Goal: Transaction & Acquisition: Subscribe to service/newsletter

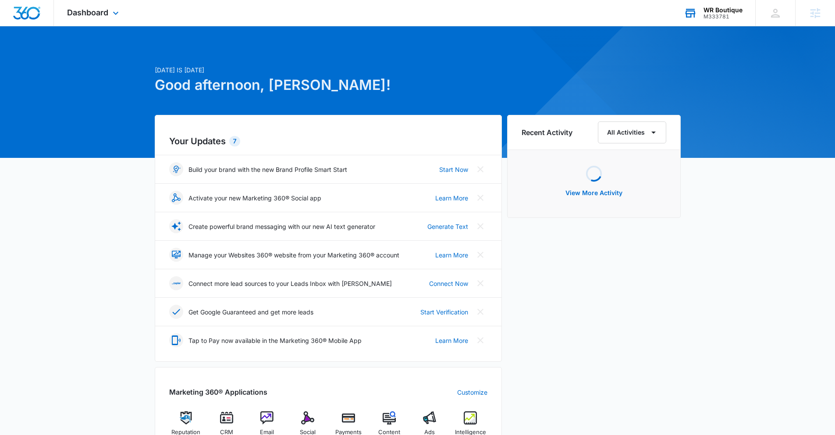
click at [724, 11] on div "WR Boutique" at bounding box center [722, 10] width 39 height 7
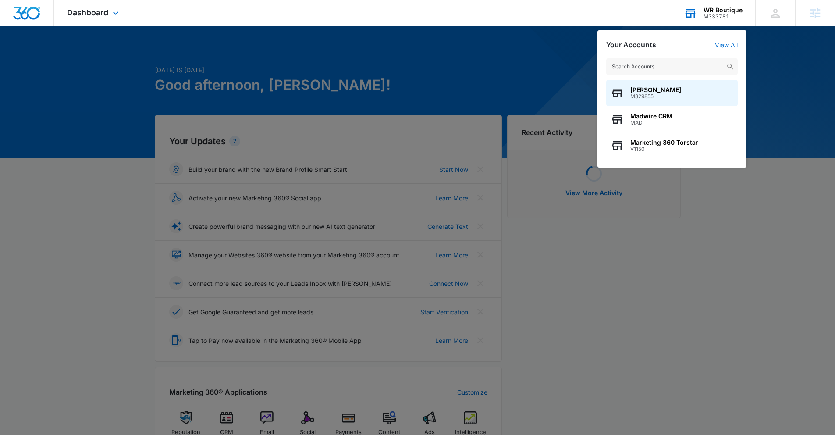
click at [666, 65] on input "text" at bounding box center [671, 67] width 131 height 18
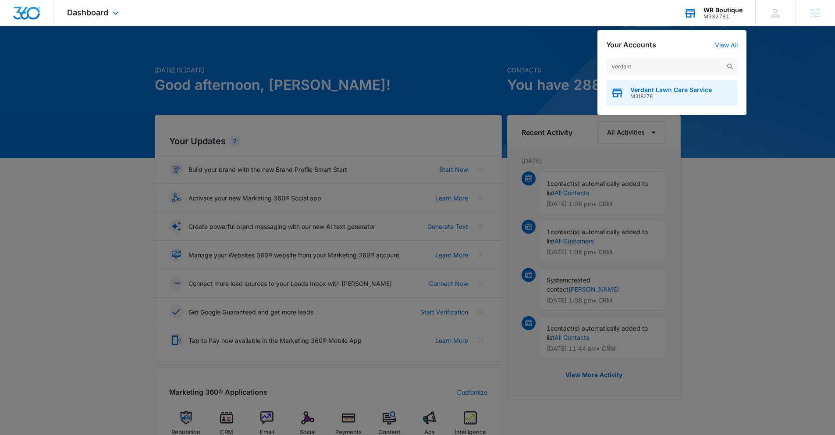
type input "verdant"
click at [654, 100] on div "Verdant Lawn Care Service M318278" at bounding box center [671, 93] width 131 height 26
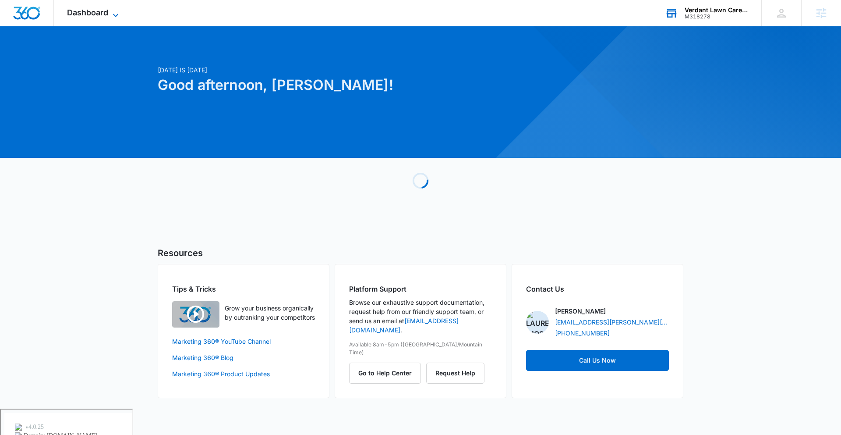
click at [69, 8] on span "Dashboard" at bounding box center [87, 12] width 41 height 9
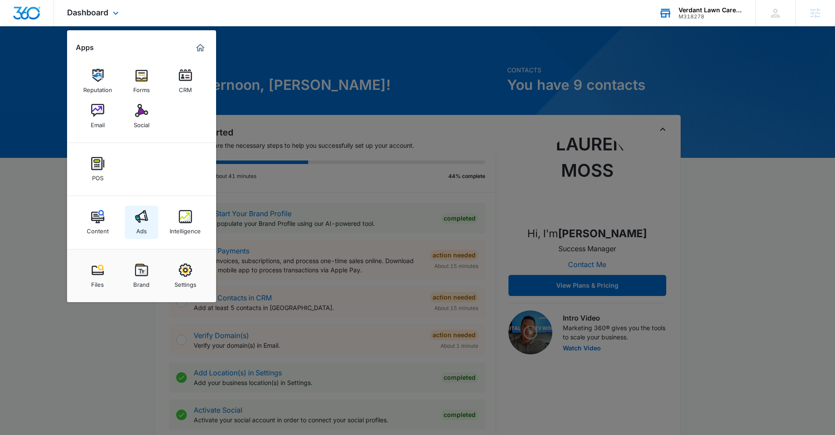
click at [145, 223] on img at bounding box center [141, 216] width 13 height 13
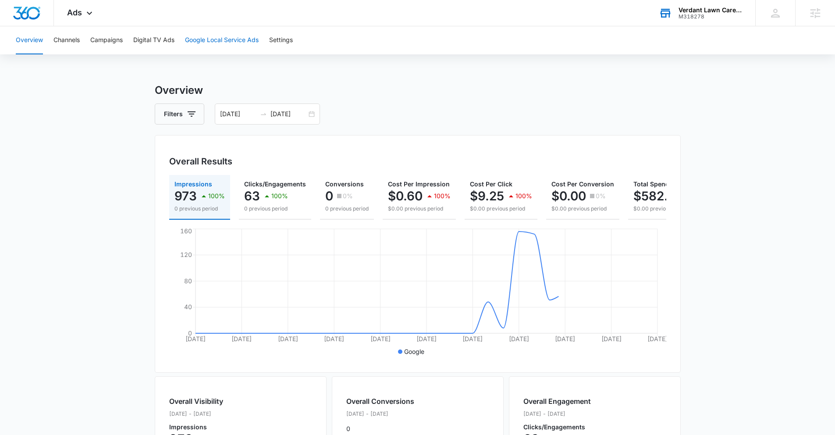
click at [217, 32] on button "Google Local Service Ads" at bounding box center [222, 40] width 74 height 28
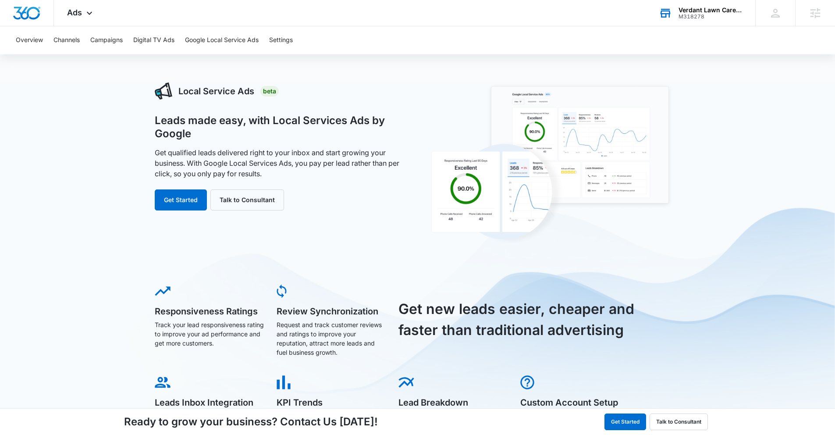
scroll to position [14, 0]
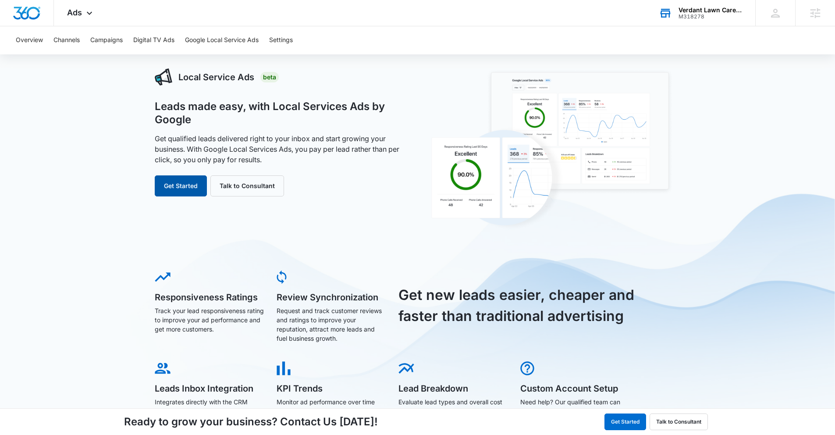
click at [170, 186] on button "Get Started" at bounding box center [181, 185] width 52 height 21
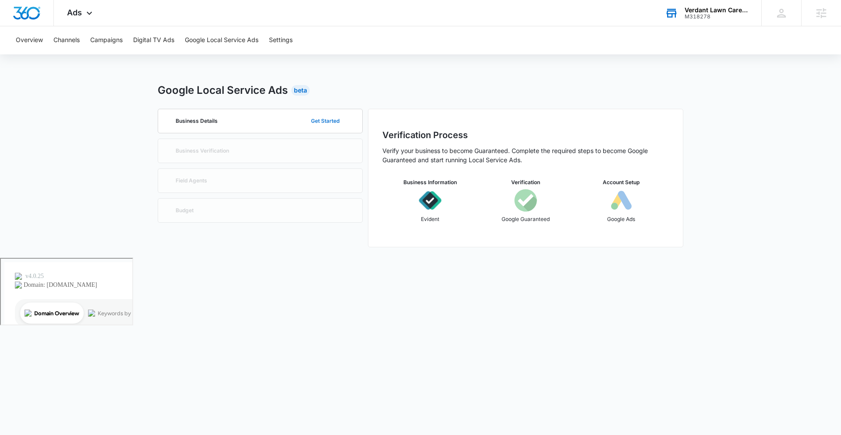
click at [324, 122] on button "Get Started" at bounding box center [325, 120] width 46 height 21
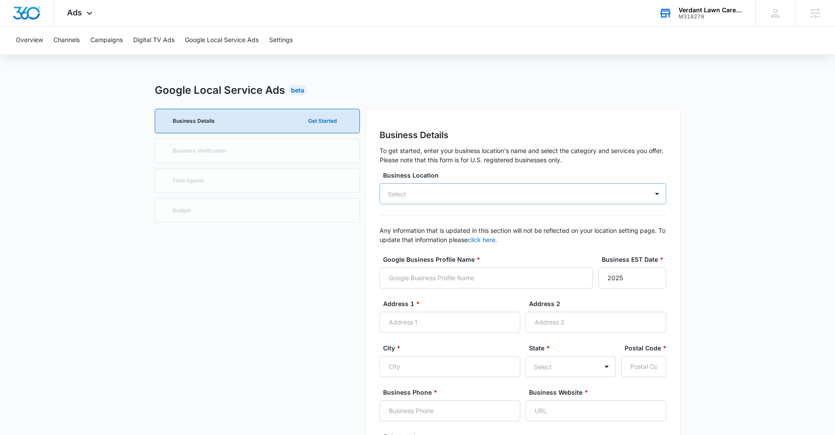
click at [482, 197] on div "Select" at bounding box center [523, 193] width 287 height 21
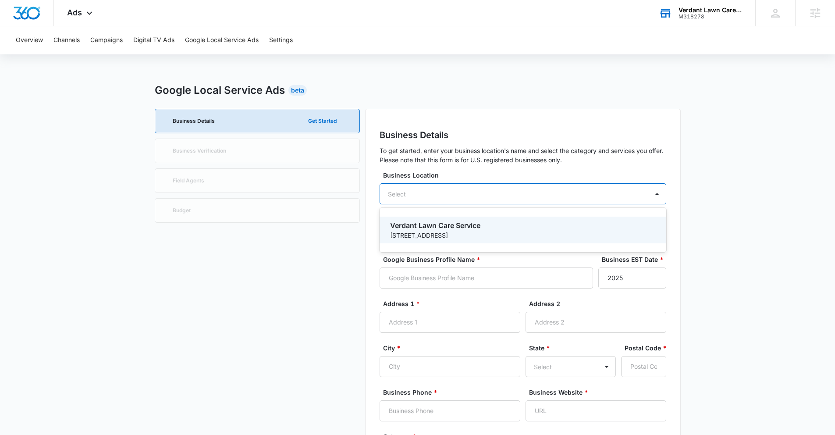
click at [485, 222] on p "Verdant Lawn Care Service" at bounding box center [522, 225] width 264 height 11
type input "Verdant Lawn Care Service"
type input "[STREET_ADDRESS]"
type input "#218"
type input "Coeur d'Alene"
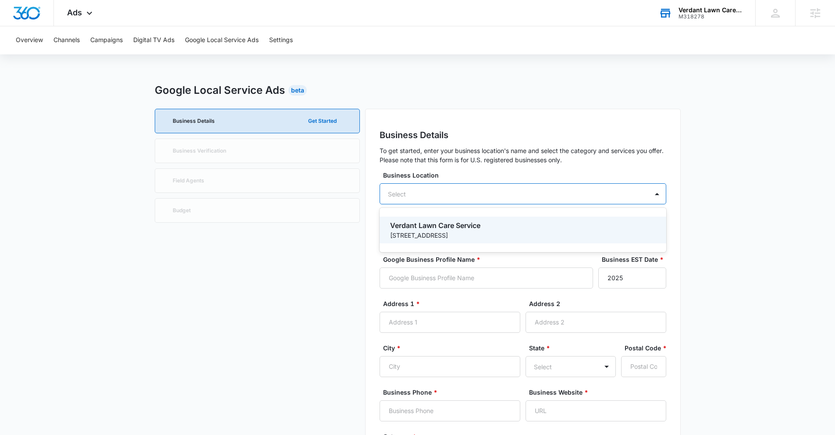
type input "83815"
type input "2087860736"
type input "[URL][DOMAIN_NAME]"
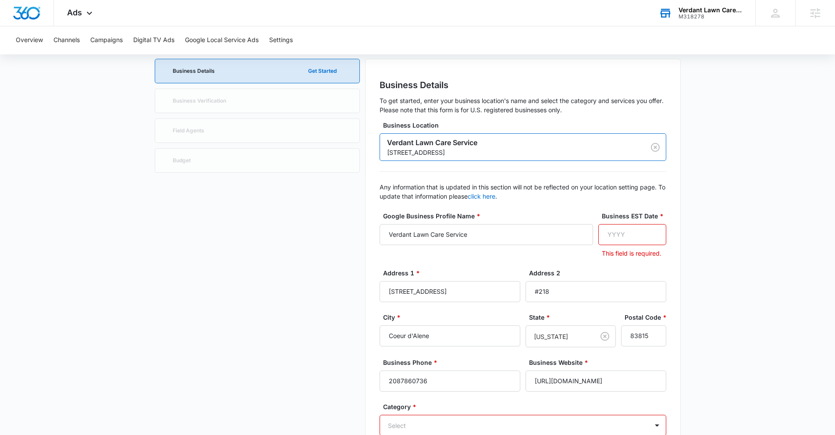
scroll to position [50, 0]
click at [629, 237] on input "Business EST Date *" at bounding box center [632, 234] width 68 height 21
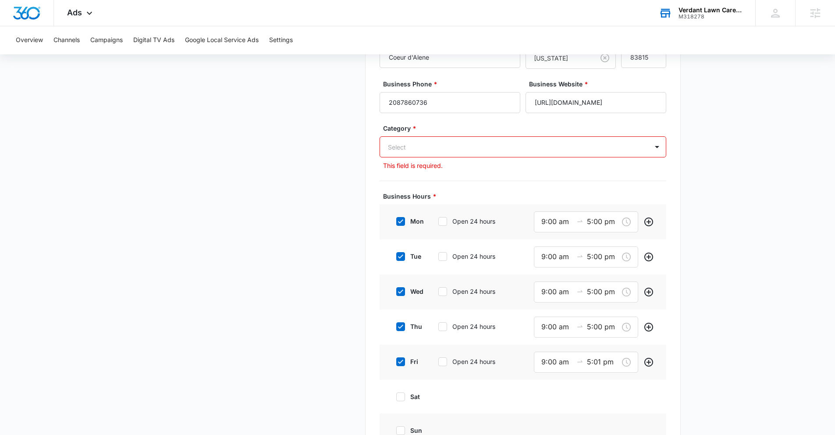
scroll to position [358, 0]
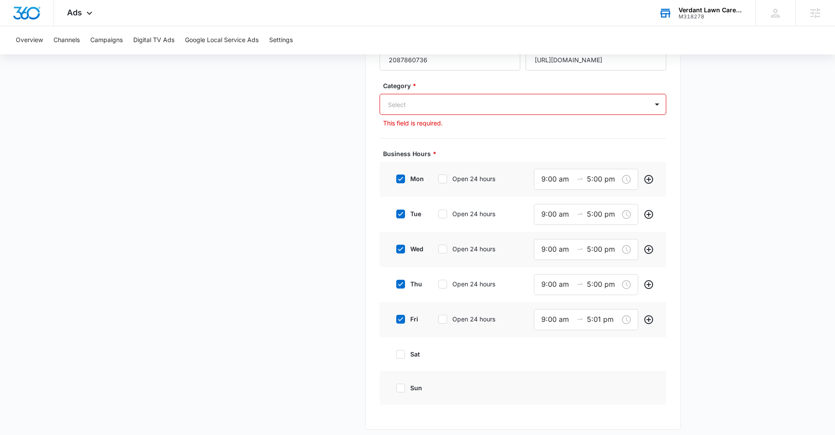
type input "1900"
click at [447, 109] on div at bounding box center [512, 104] width 249 height 11
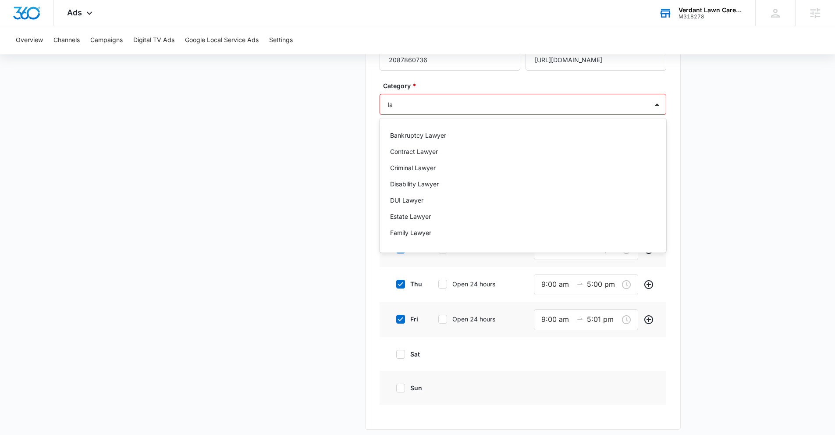
type input "l"
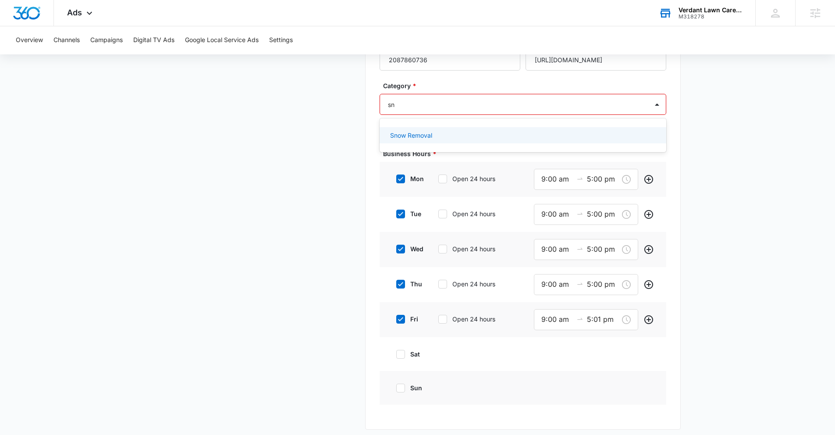
type input "sno"
click at [421, 126] on div "Snow Removal" at bounding box center [523, 135] width 287 height 20
click at [421, 135] on p "Snow Removal" at bounding box center [411, 135] width 42 height 9
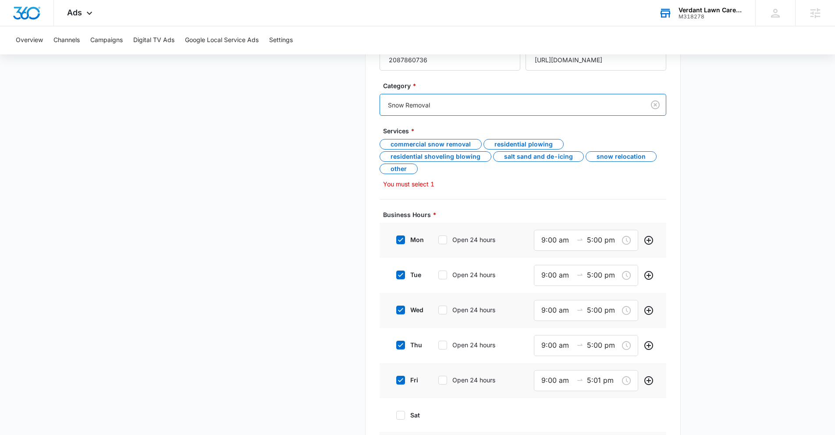
scroll to position [371, 0]
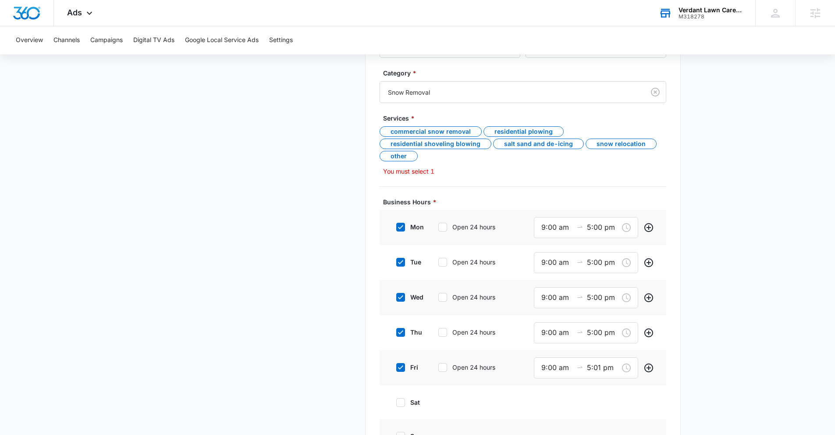
click at [409, 174] on p "You must select 1" at bounding box center [524, 171] width 283 height 9
click at [427, 135] on div "Commercial snow removal" at bounding box center [431, 131] width 102 height 11
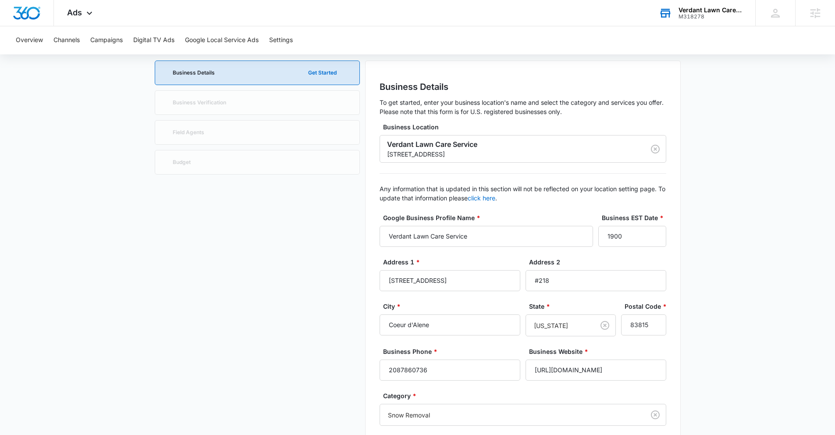
scroll to position [0, 0]
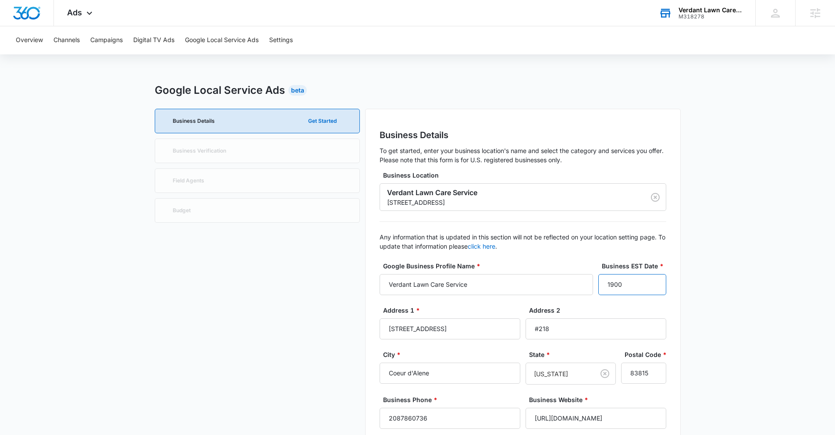
click at [630, 284] on input "1900" at bounding box center [632, 284] width 68 height 21
drag, startPoint x: 622, startPoint y: 286, endPoint x: 546, endPoint y: 289, distance: 76.3
click at [546, 289] on div "Google Business Profile Name * Verdant Lawn Care Service Business EST Date * 19…" at bounding box center [523, 283] width 287 height 44
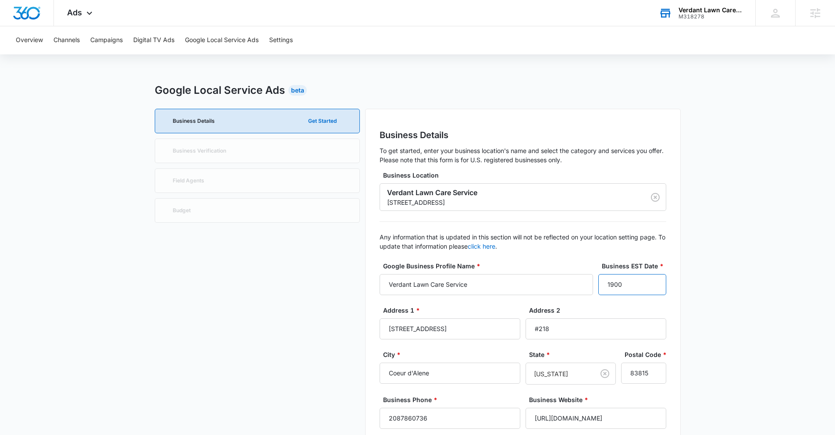
click at [637, 287] on input "1900" at bounding box center [632, 284] width 68 height 21
click at [646, 284] on input "1900" at bounding box center [632, 284] width 68 height 21
click at [649, 283] on input "1900" at bounding box center [632, 284] width 68 height 21
click at [651, 280] on input "1901" at bounding box center [632, 284] width 68 height 21
click at [651, 280] on input "1902" at bounding box center [632, 284] width 68 height 21
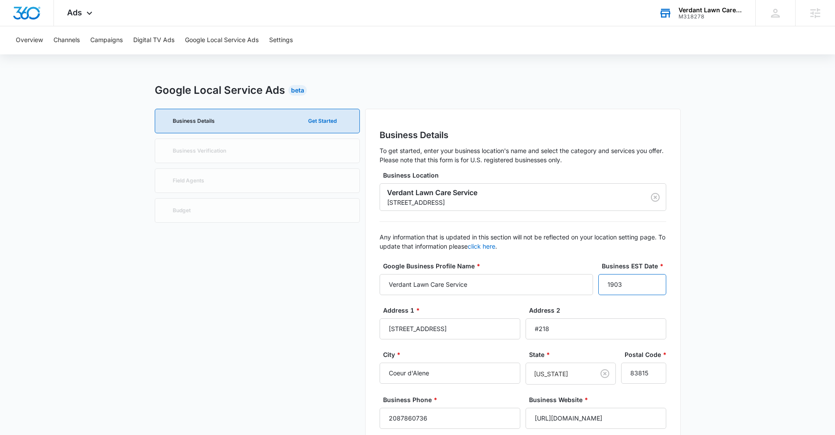
click at [651, 280] on input "1903" at bounding box center [632, 284] width 68 height 21
click at [651, 280] on input "1904" at bounding box center [632, 284] width 68 height 21
click at [651, 280] on input "1905" at bounding box center [632, 284] width 68 height 21
click at [651, 280] on input "1906" at bounding box center [632, 284] width 68 height 21
click at [651, 280] on input "1907" at bounding box center [632, 284] width 68 height 21
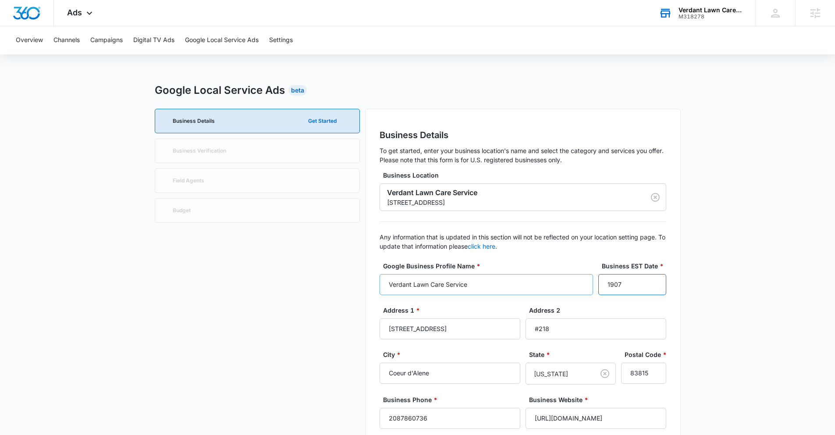
drag, startPoint x: 624, startPoint y: 282, endPoint x: 586, endPoint y: 283, distance: 38.1
click at [586, 283] on div "Google Business Profile Name * Verdant Lawn Care Service Business EST Date * 19…" at bounding box center [523, 283] width 287 height 44
type input "2011"
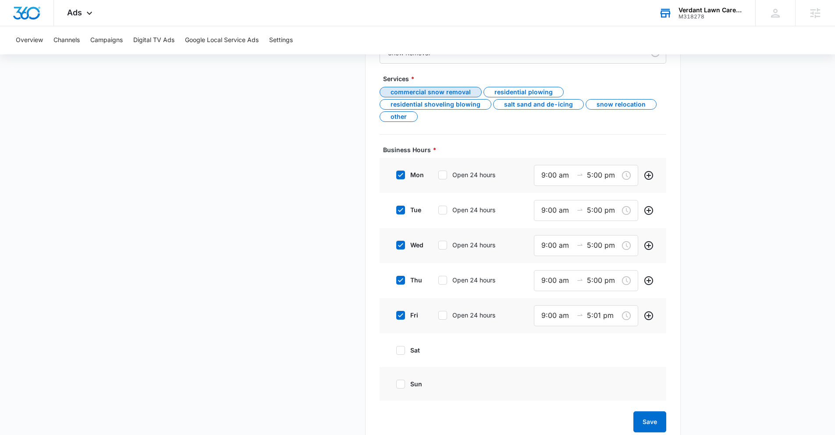
scroll to position [433, 0]
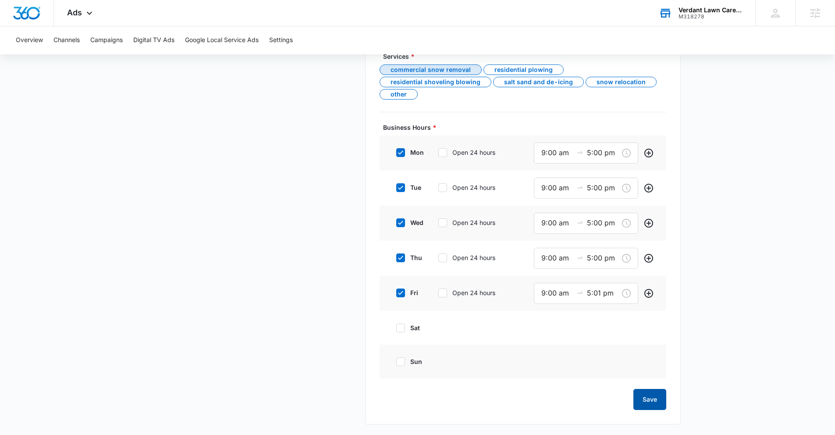
click at [639, 405] on button "Save" at bounding box center [649, 399] width 33 height 21
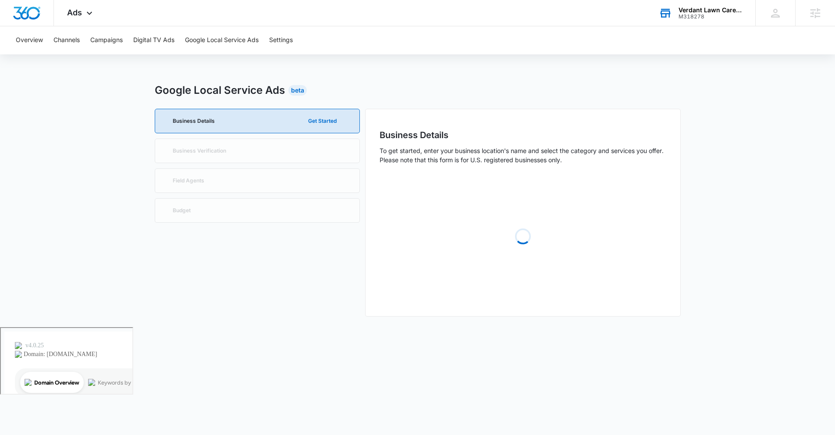
scroll to position [0, 0]
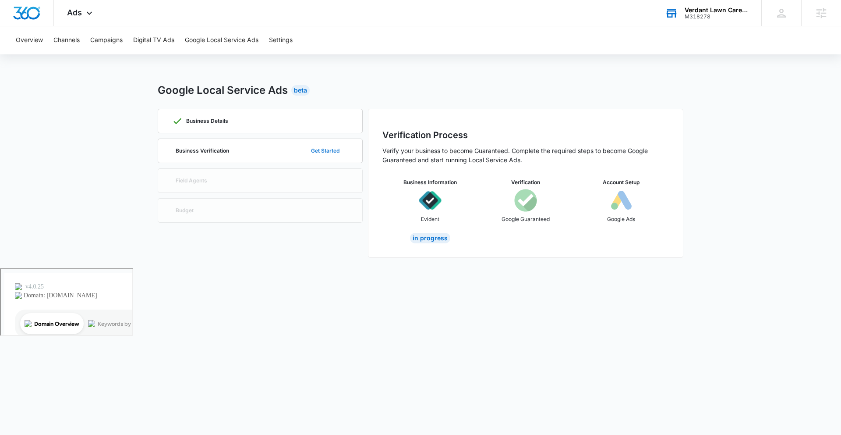
click at [332, 152] on button "Get Started" at bounding box center [325, 150] width 46 height 21
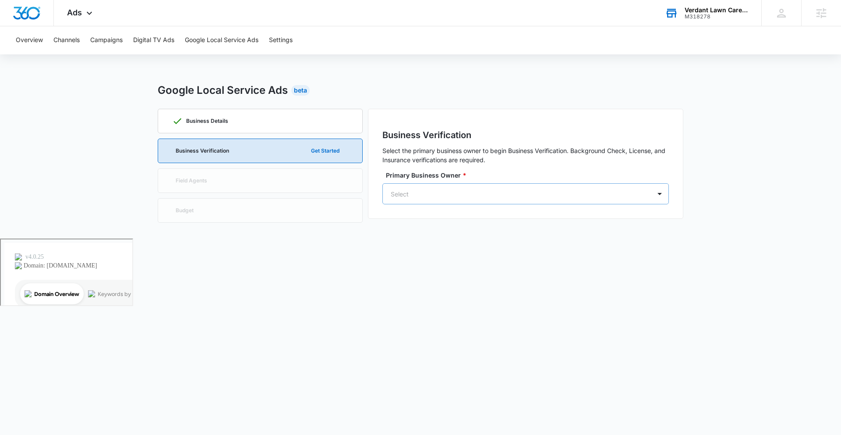
click at [510, 185] on div "Select" at bounding box center [517, 194] width 268 height 20
click at [524, 227] on p "[PERSON_NAME]" at bounding box center [475, 228] width 106 height 9
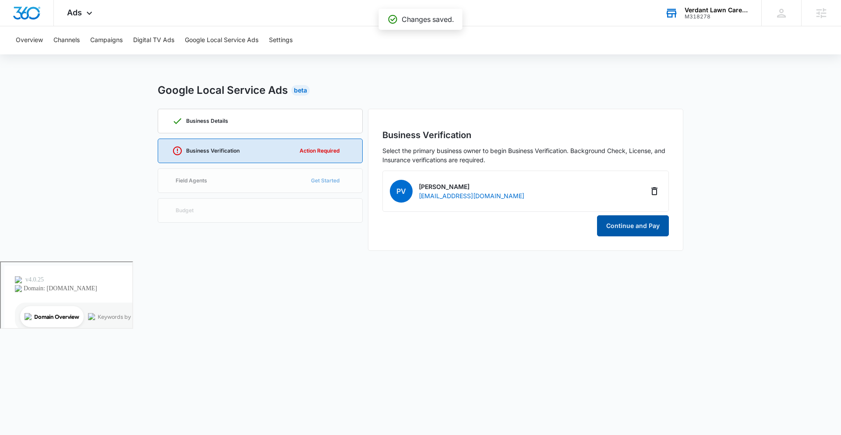
click at [639, 223] on button "Continue and Pay" at bounding box center [633, 225] width 72 height 21
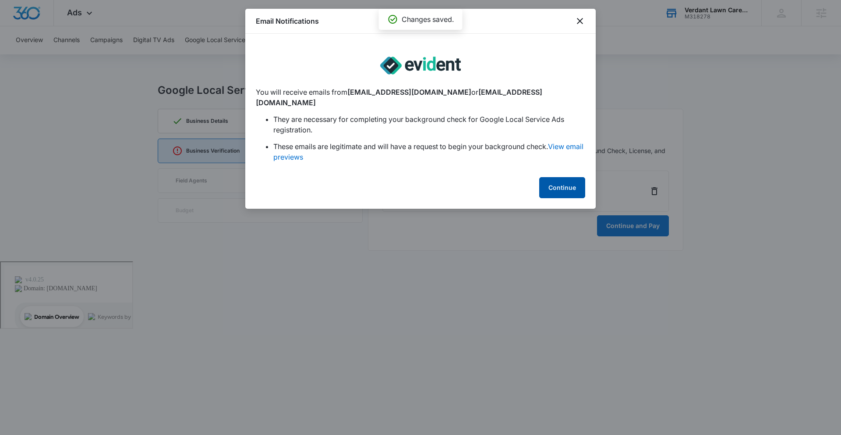
click at [575, 178] on button "Continue" at bounding box center [562, 187] width 46 height 21
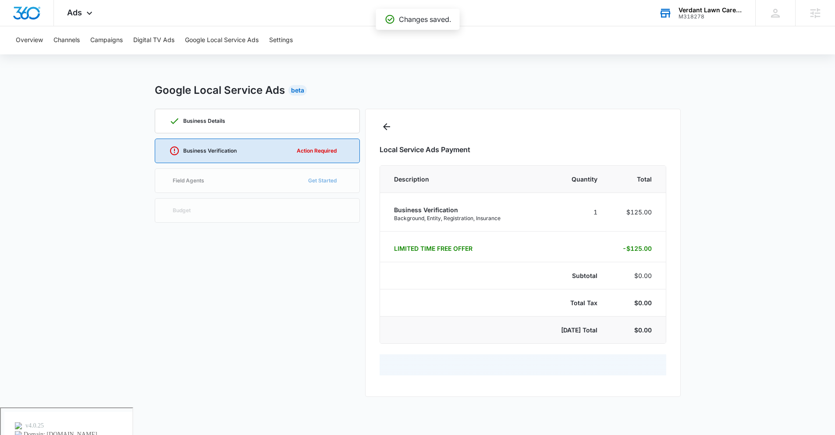
select select "pm_1Ree4vA4n8RTgNjUV2ZsDCS0"
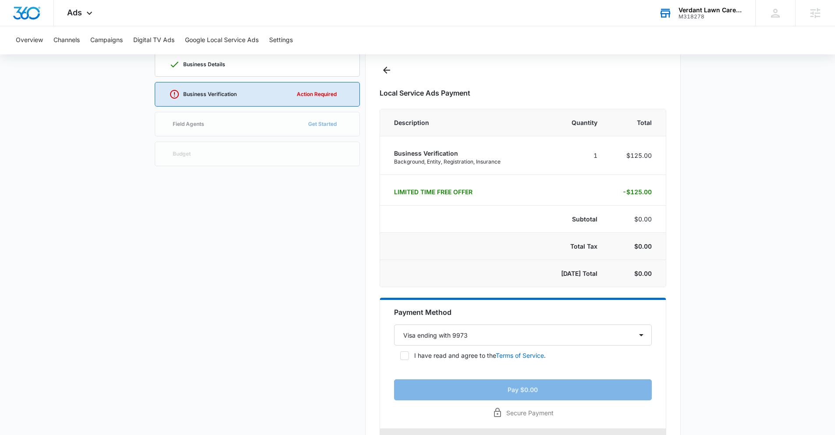
scroll to position [97, 0]
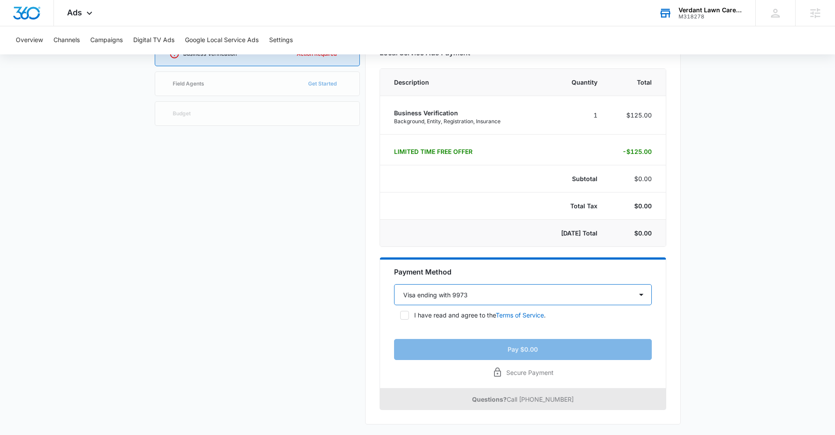
click at [541, 296] on select "Select a payment method Visa ending with 9973 New payment method" at bounding box center [523, 294] width 258 height 21
click at [394, 284] on select "Select a payment method Visa ending with 9973 New payment method" at bounding box center [523, 294] width 258 height 21
click at [410, 311] on label "I have read and agree to the Terms of Service ." at bounding box center [523, 314] width 258 height 9
click at [400, 312] on input "I have read and agree to the Terms of Service ." at bounding box center [397, 315] width 6 height 6
checkbox input "true"
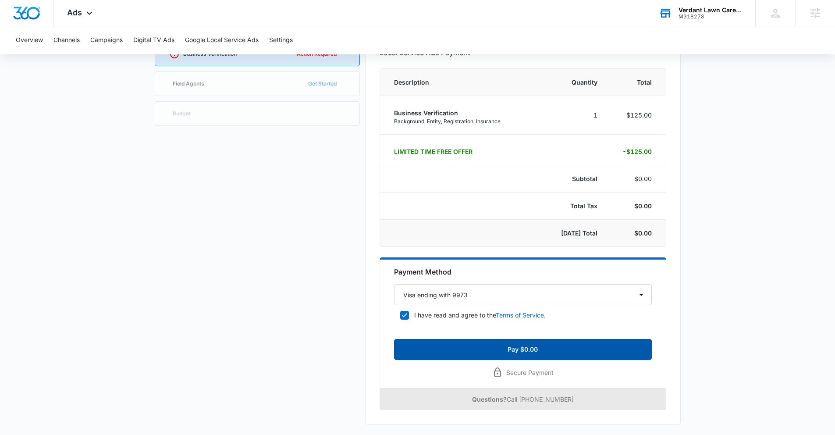
click at [556, 339] on button "Pay $0.00" at bounding box center [523, 349] width 258 height 21
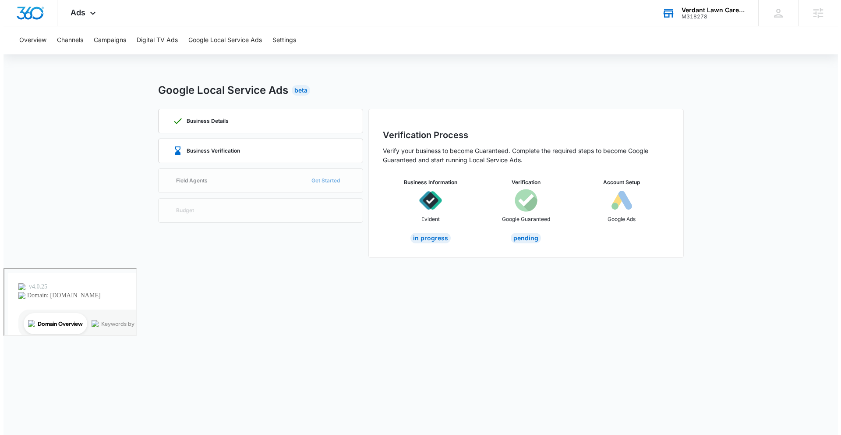
scroll to position [0, 0]
